Goal: Task Accomplishment & Management: Use online tool/utility

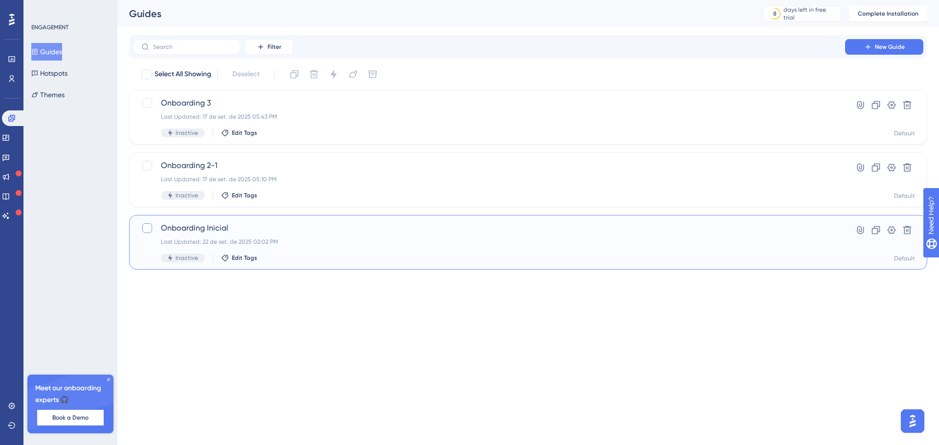
click at [148, 223] on div at bounding box center [147, 228] width 10 height 10
checkbox input "true"
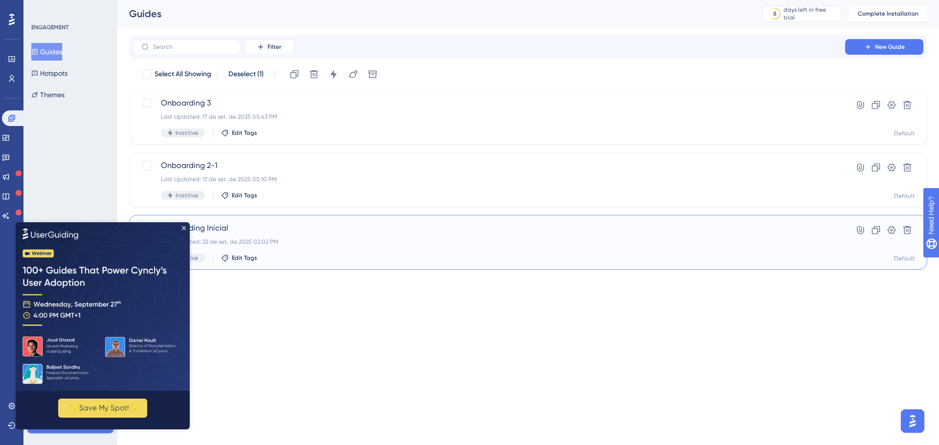
click at [356, 253] on div "Onboarding Inicial Last Updated: 22 de set. de 2025 02:02 PM Inactive Edit Tags" at bounding box center [489, 243] width 656 height 40
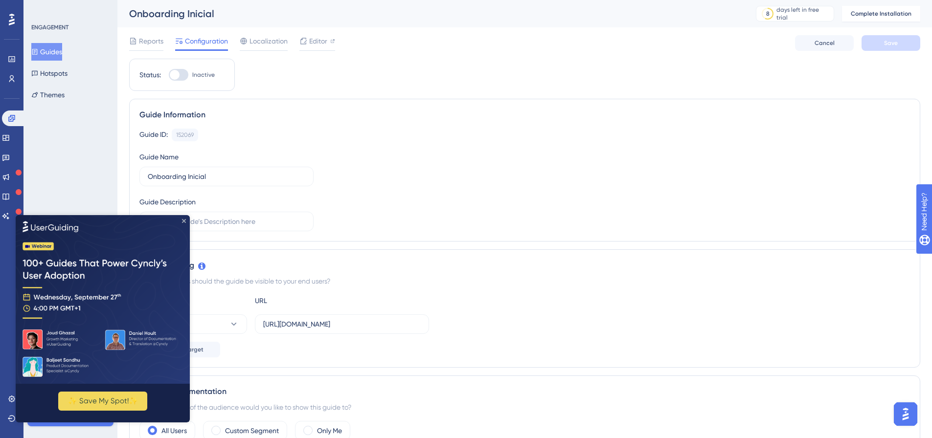
click at [183, 219] on icon "Close Preview" at bounding box center [184, 221] width 4 height 4
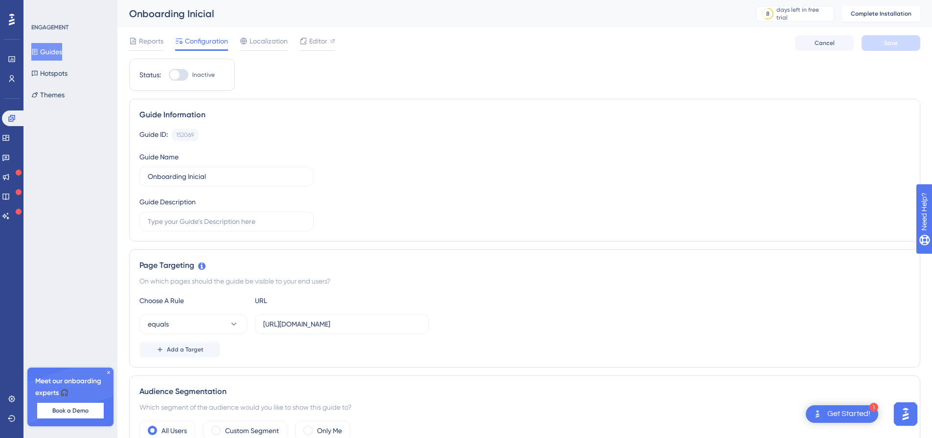
click at [182, 72] on div at bounding box center [179, 75] width 20 height 12
click at [169, 75] on input "Inactive" at bounding box center [168, 75] width 0 height 0
checkbox input "false"
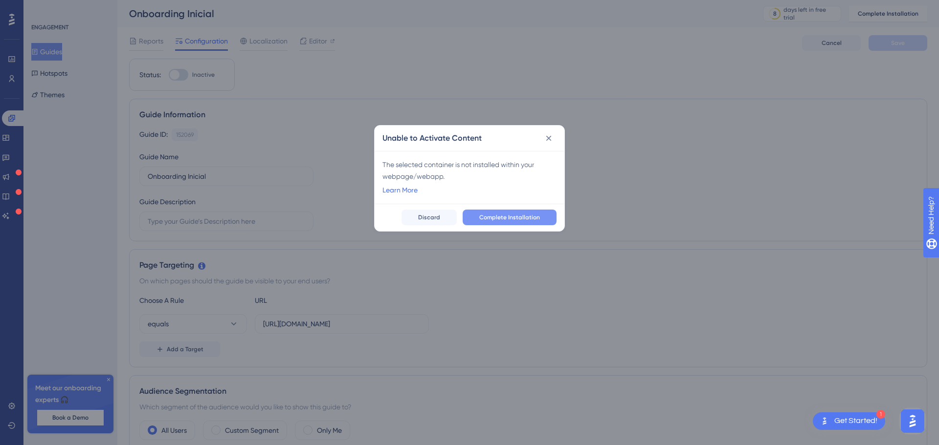
click at [526, 217] on span "Complete Installation" at bounding box center [509, 218] width 61 height 8
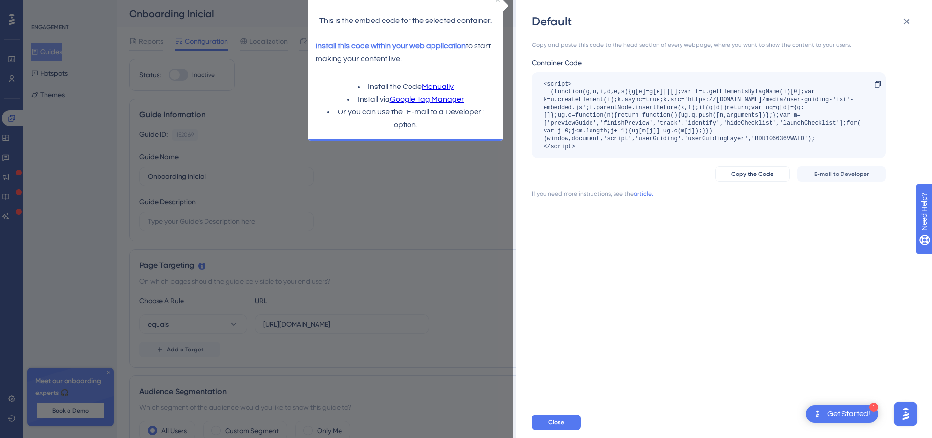
click at [499, 3] on div "This is the embed code for the selected container. Install this code within you…" at bounding box center [406, 33] width 196 height 79
drag, startPoint x: 498, startPoint y: 1, endPoint x: 812, endPoint y: 1, distance: 313.5
click at [498, 1] on icon "Close Preview" at bounding box center [497, 0] width 4 height 4
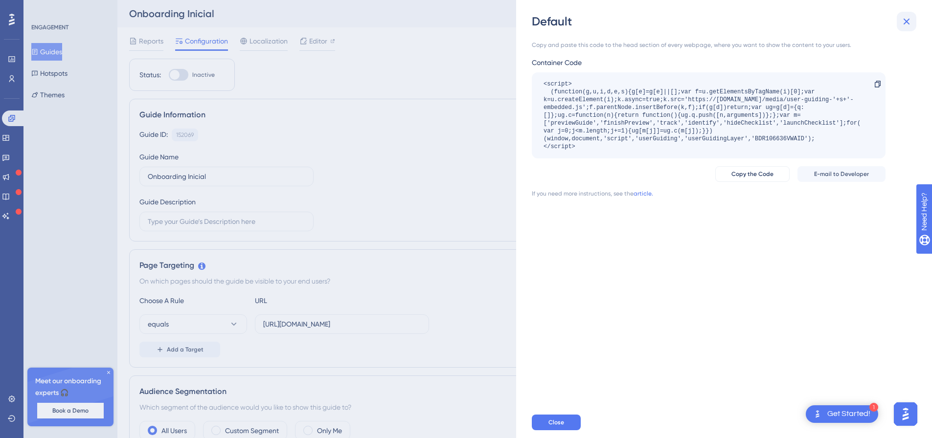
click at [897, 18] on button at bounding box center [906, 22] width 20 height 20
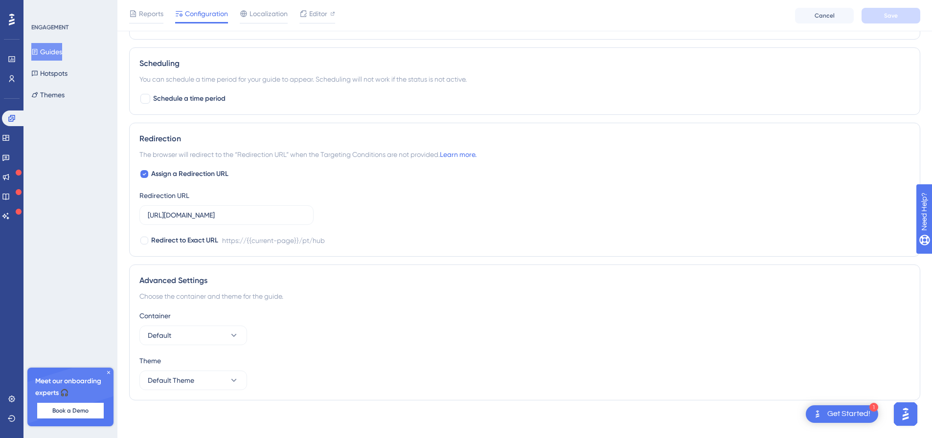
scroll to position [603, 0]
click at [205, 378] on button "Default Theme" at bounding box center [193, 379] width 108 height 20
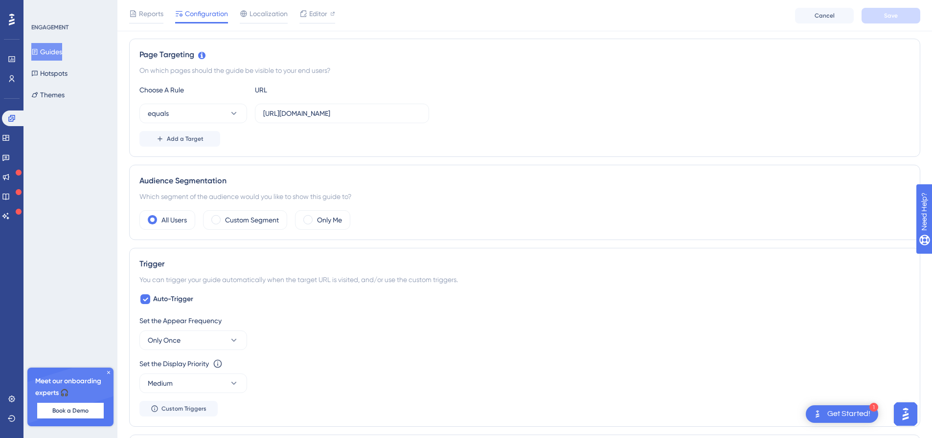
scroll to position [212, 0]
click at [134, 18] on div at bounding box center [133, 14] width 8 height 12
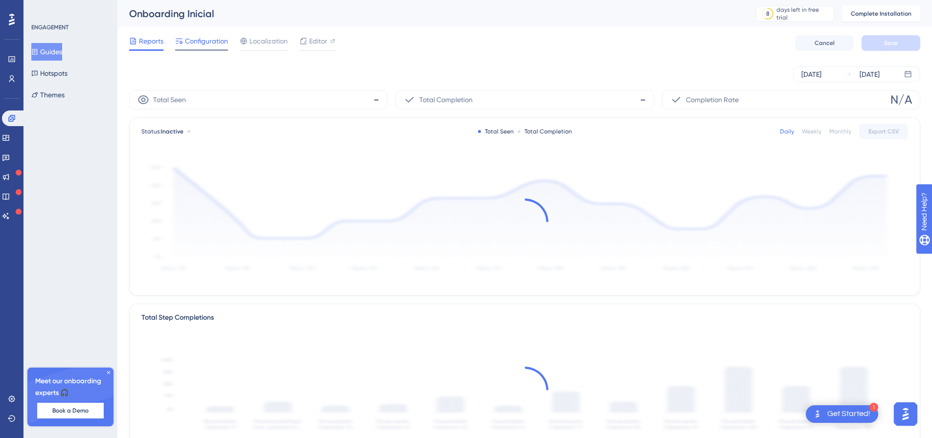
click at [210, 41] on span "Configuration" at bounding box center [206, 41] width 43 height 12
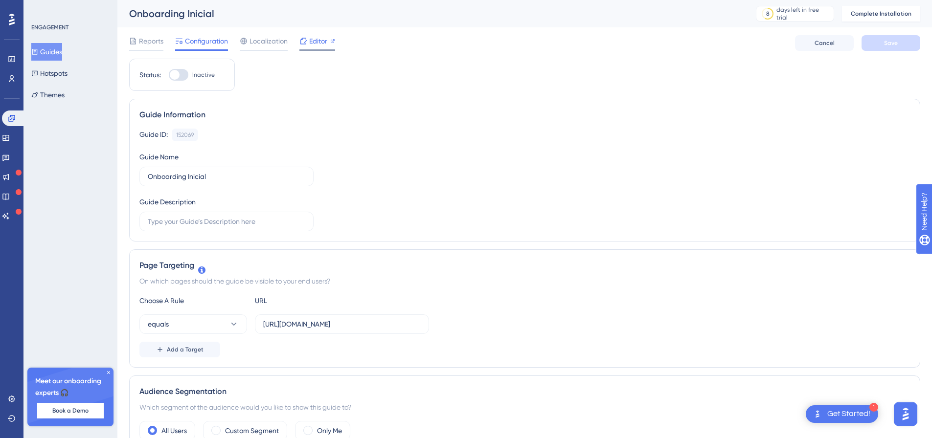
click at [321, 47] on div "Editor" at bounding box center [317, 43] width 36 height 16
